Goal: Transaction & Acquisition: Book appointment/travel/reservation

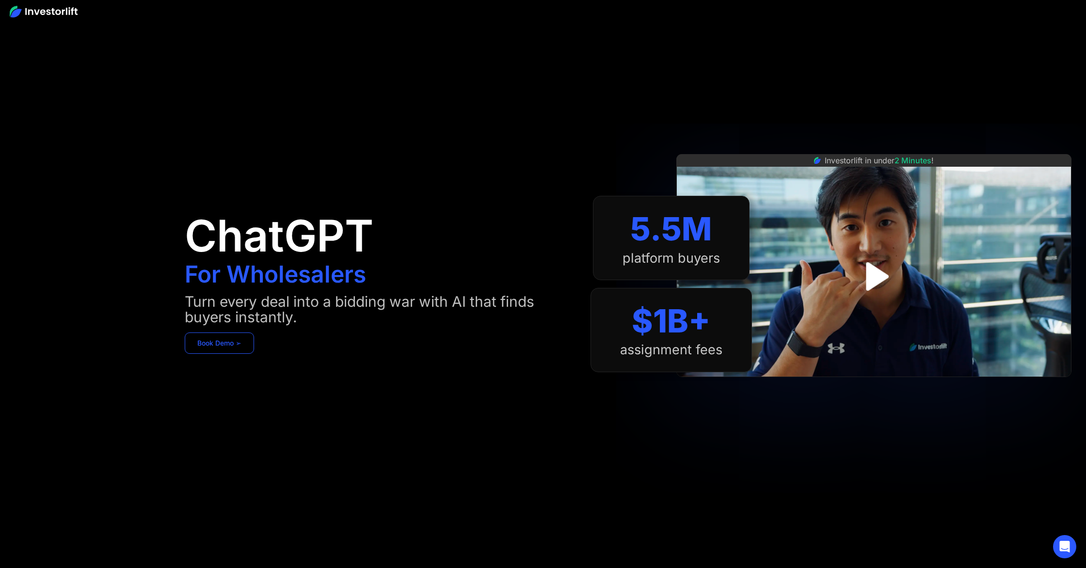
click at [217, 347] on link "Book Demo ➢" at bounding box center [219, 342] width 69 height 21
